Goal: Transaction & Acquisition: Purchase product/service

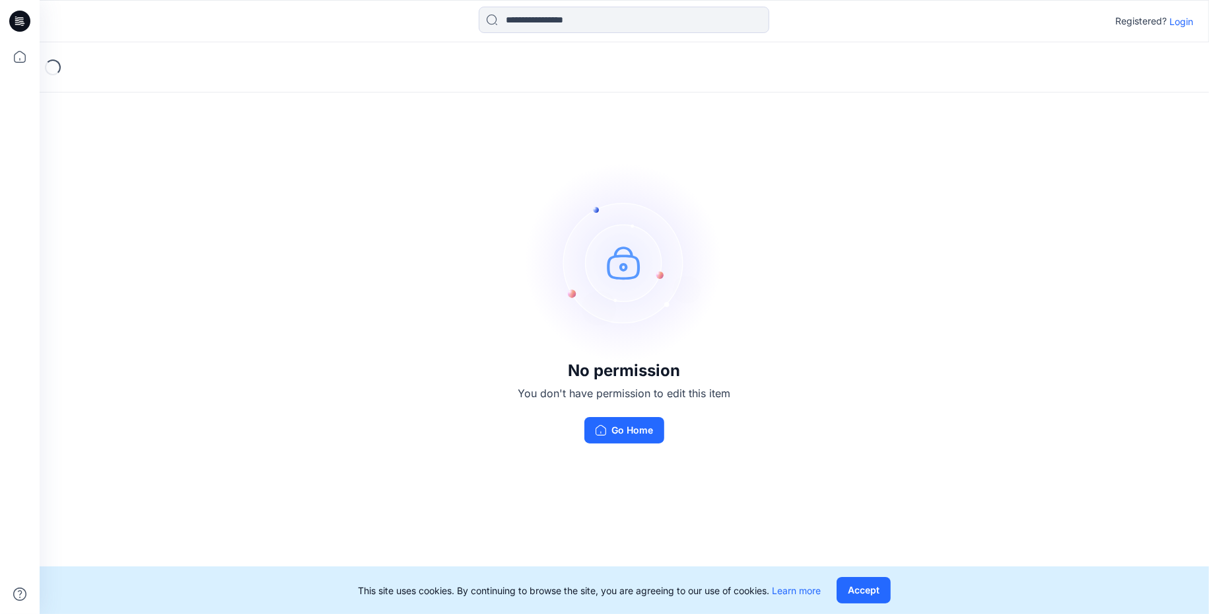
click at [1173, 22] on p "Login" at bounding box center [1182, 22] width 24 height 14
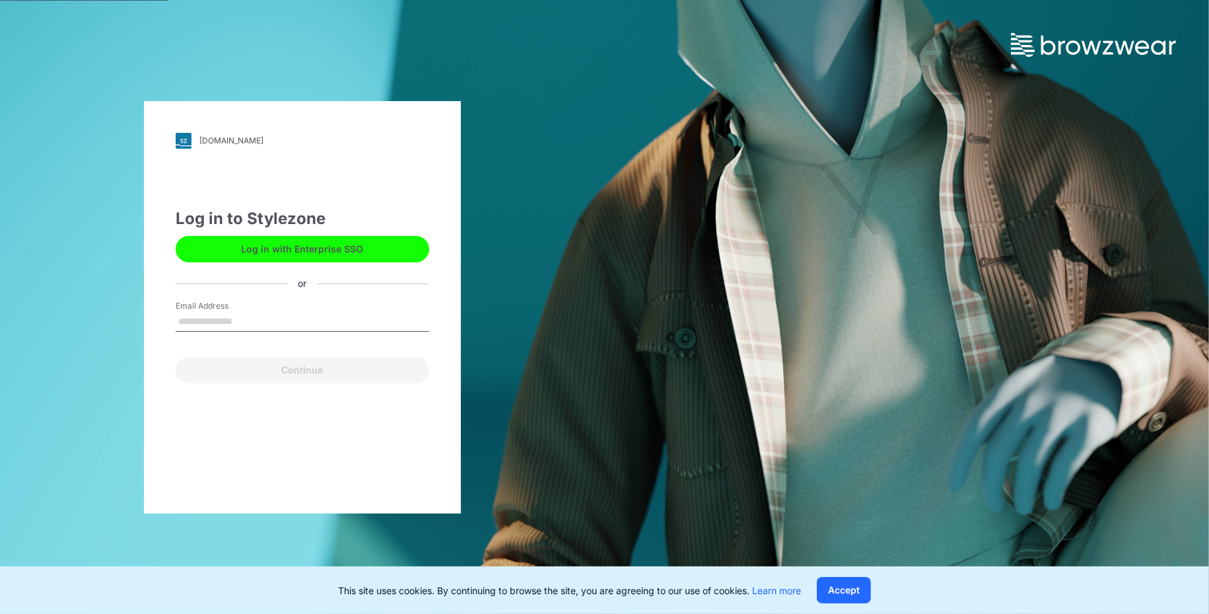
click at [308, 316] on input "Email Address" at bounding box center [303, 322] width 254 height 20
type input "**********"
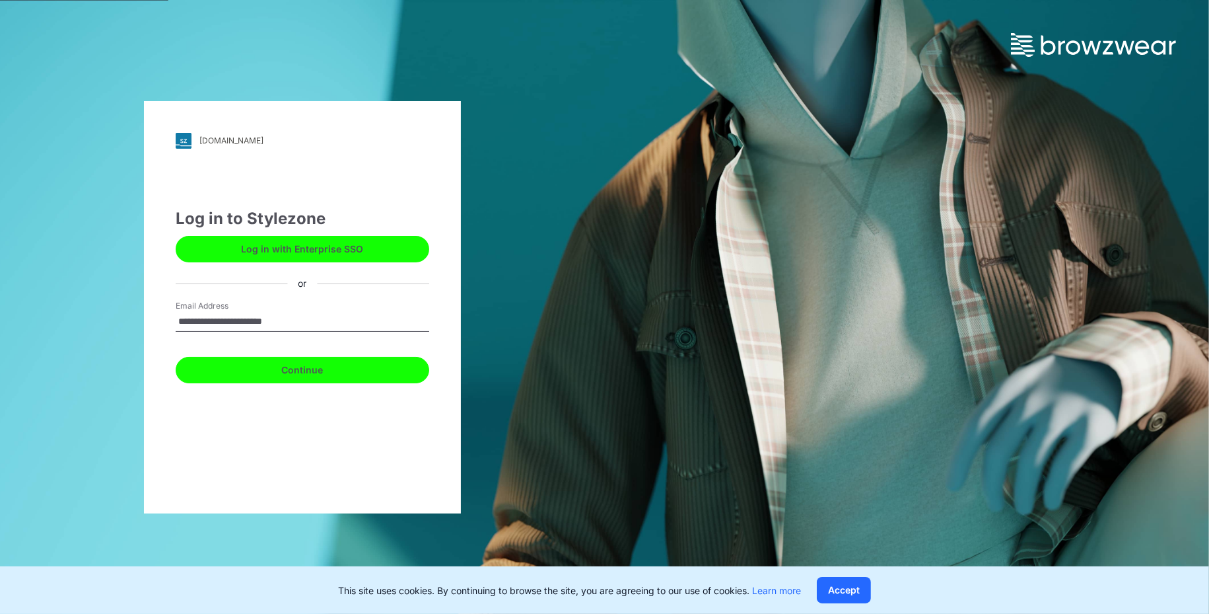
drag, startPoint x: 306, startPoint y: 369, endPoint x: 322, endPoint y: 388, distance: 24.4
click at [306, 369] on button "Continue" at bounding box center [303, 370] width 254 height 26
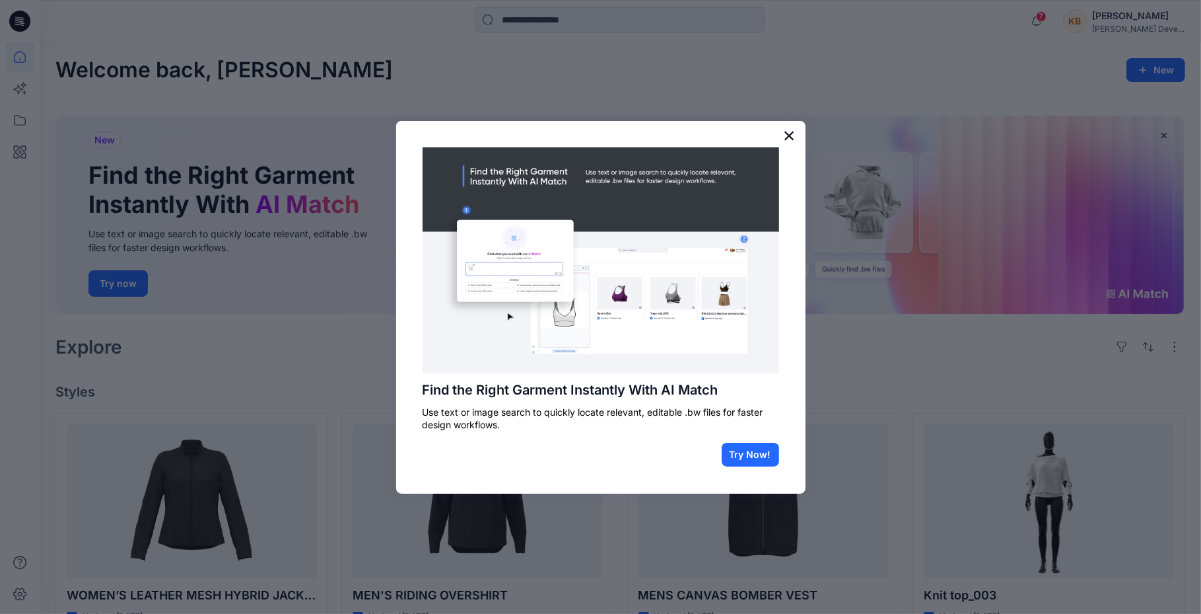
click at [793, 137] on button "×" at bounding box center [789, 135] width 13 height 21
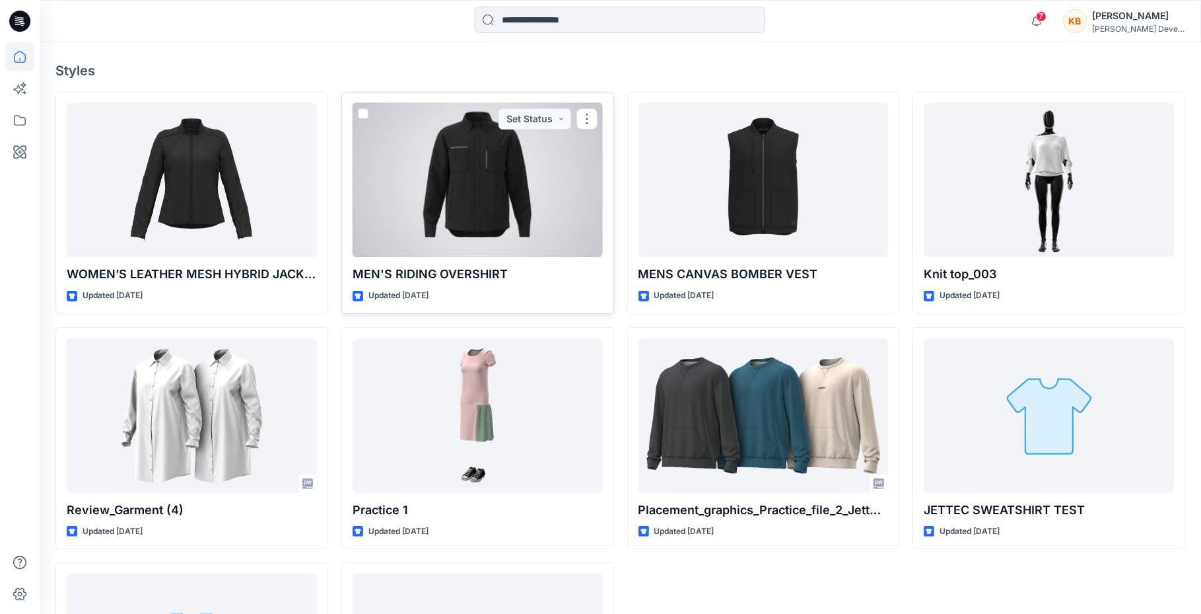
scroll to position [321, 0]
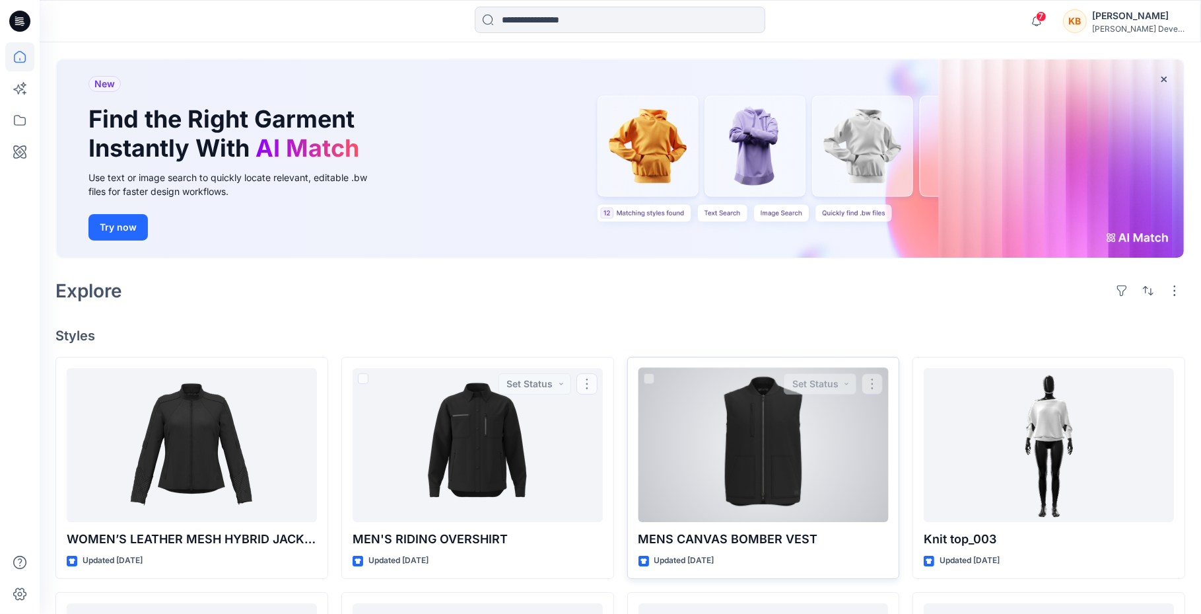
scroll to position [57, 0]
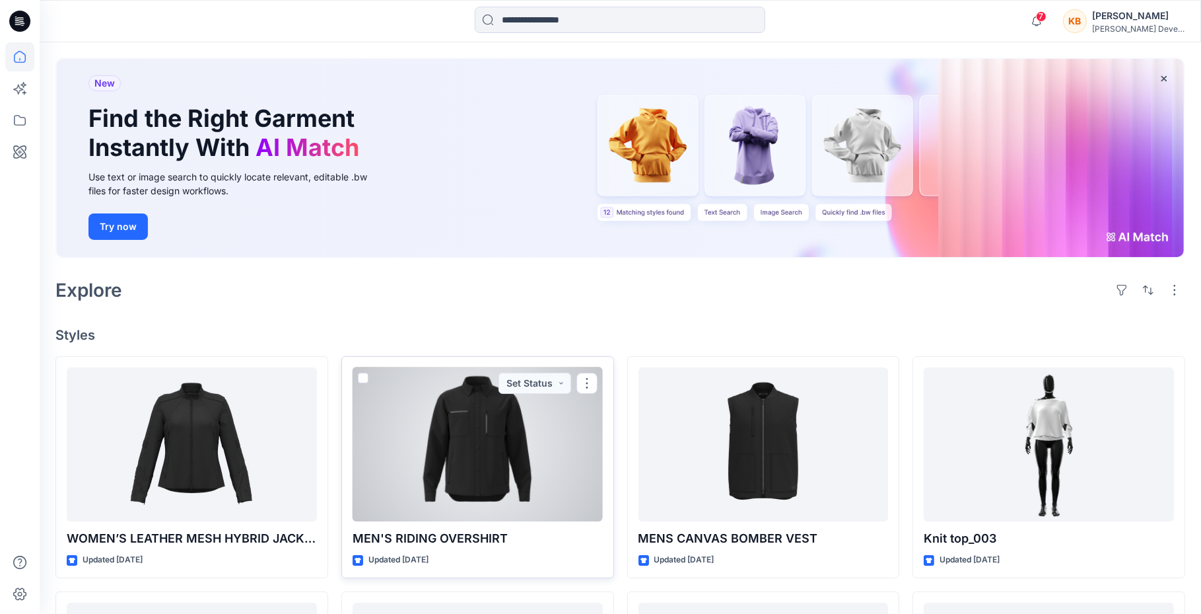
click at [518, 467] on div at bounding box center [478, 444] width 250 height 155
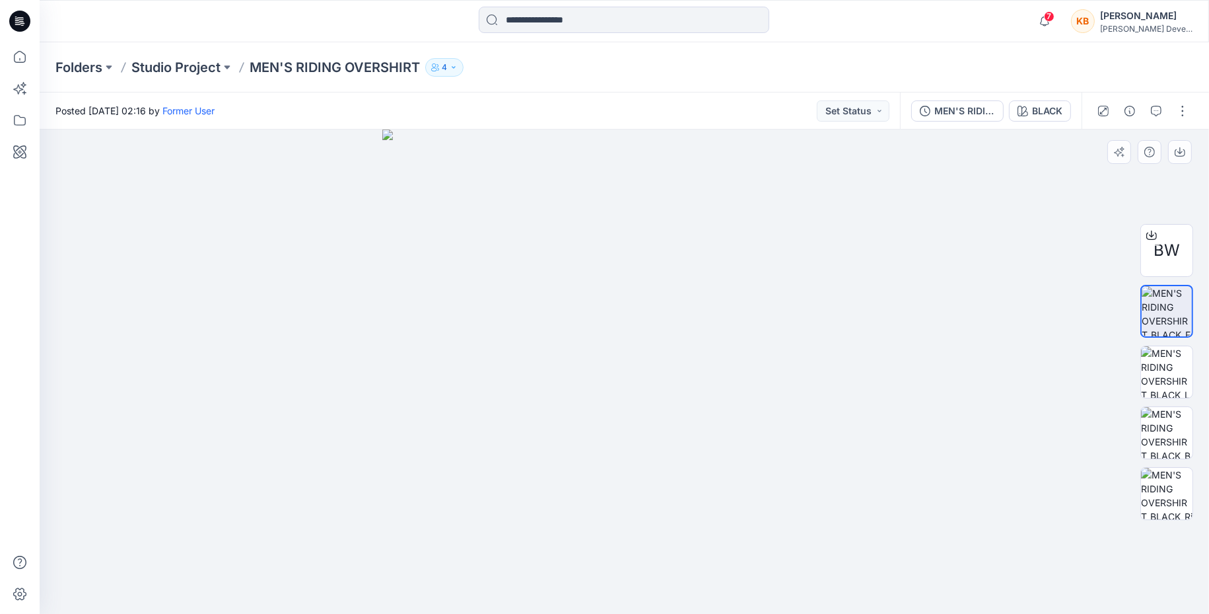
drag, startPoint x: 557, startPoint y: 401, endPoint x: 481, endPoint y: 395, distance: 76.2
click at [481, 395] on img at bounding box center [624, 371] width 485 height 485
click at [733, 384] on img at bounding box center [624, 371] width 485 height 485
click at [849, 380] on img at bounding box center [624, 371] width 485 height 485
click at [849, 382] on img at bounding box center [624, 371] width 485 height 485
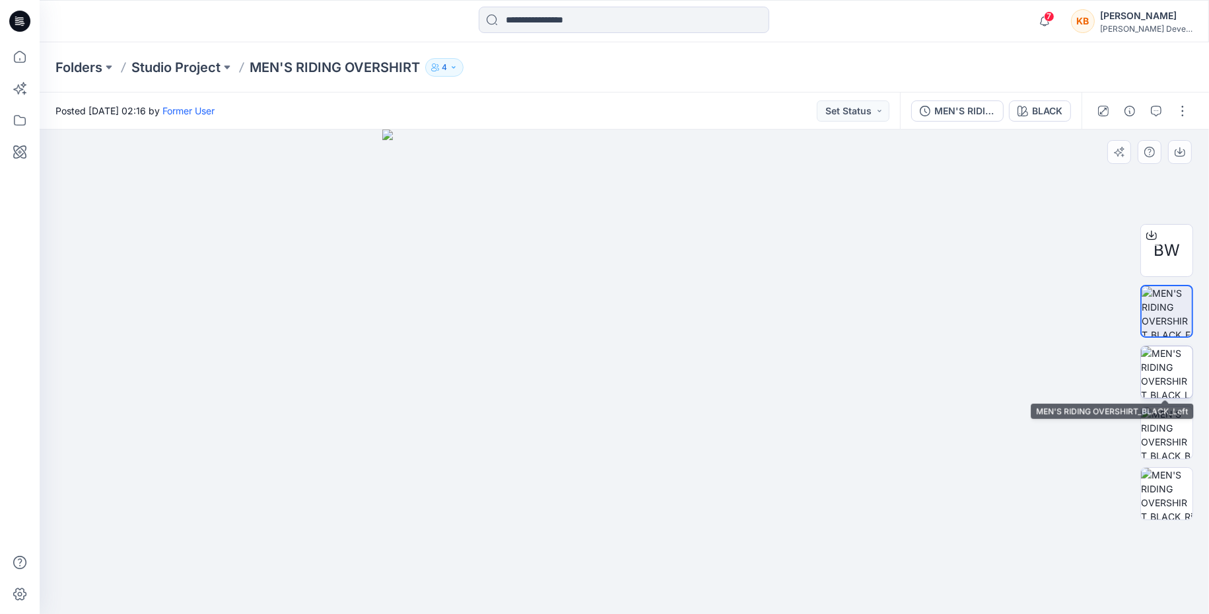
click at [1172, 356] on img at bounding box center [1167, 372] width 52 height 52
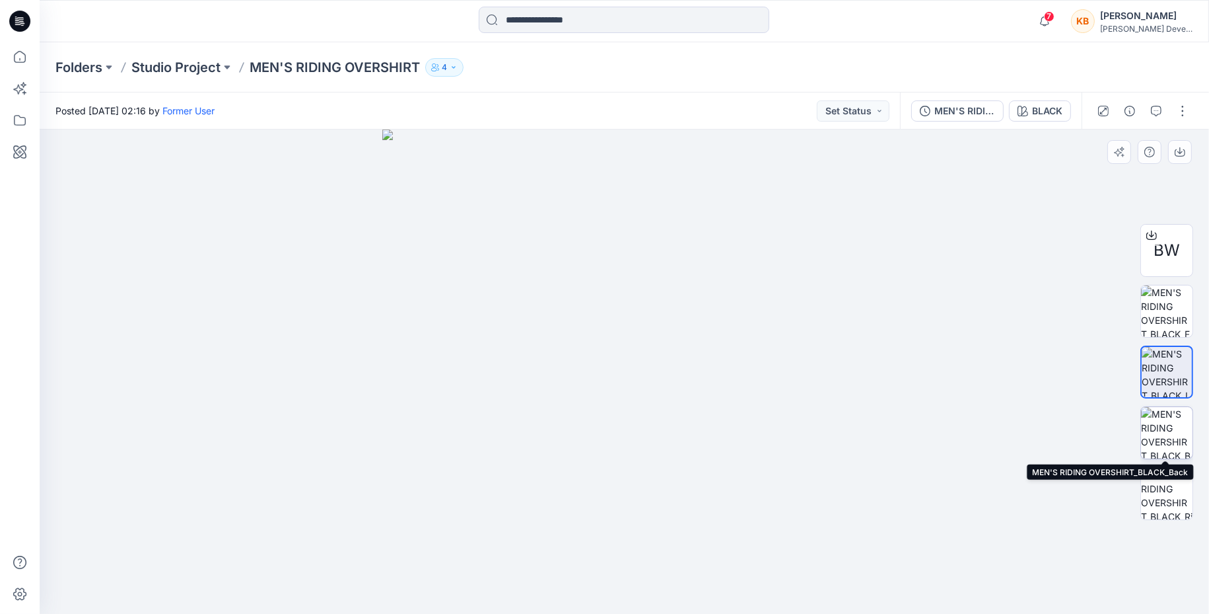
click at [1168, 429] on img at bounding box center [1167, 433] width 52 height 52
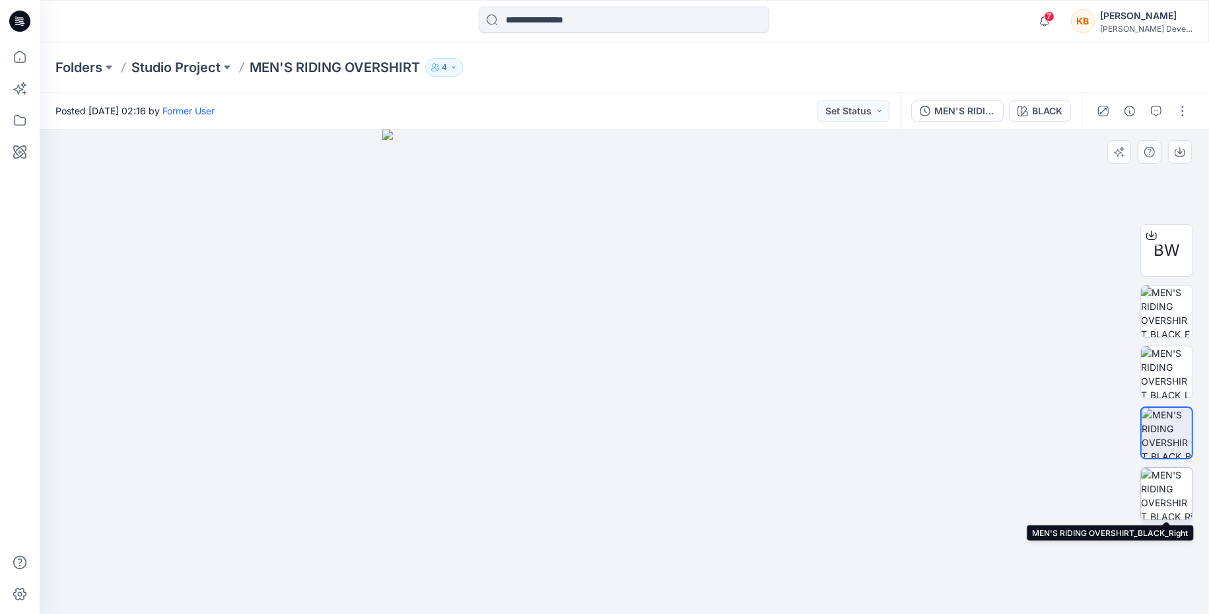
click at [1164, 483] on img at bounding box center [1167, 494] width 52 height 52
